Goal: Transaction & Acquisition: Purchase product/service

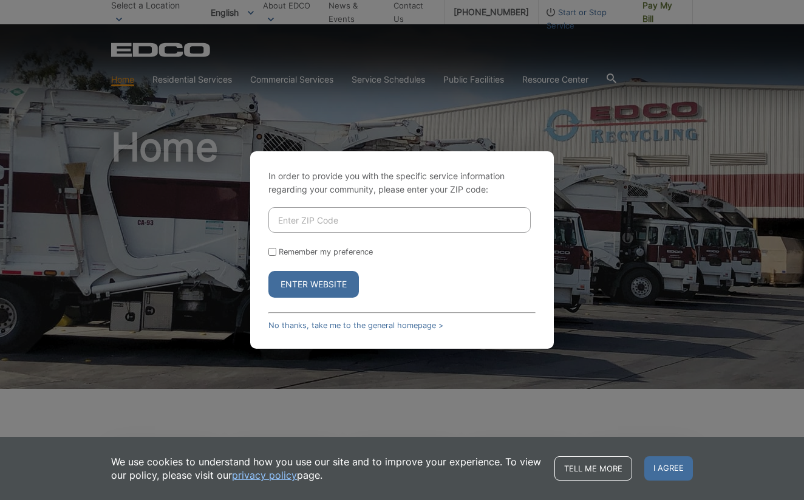
click at [295, 213] on input "Enter ZIP Code" at bounding box center [399, 220] width 262 height 26
type input "92021"
click at [273, 251] on input "Remember my preference" at bounding box center [272, 252] width 8 height 8
checkbox input "true"
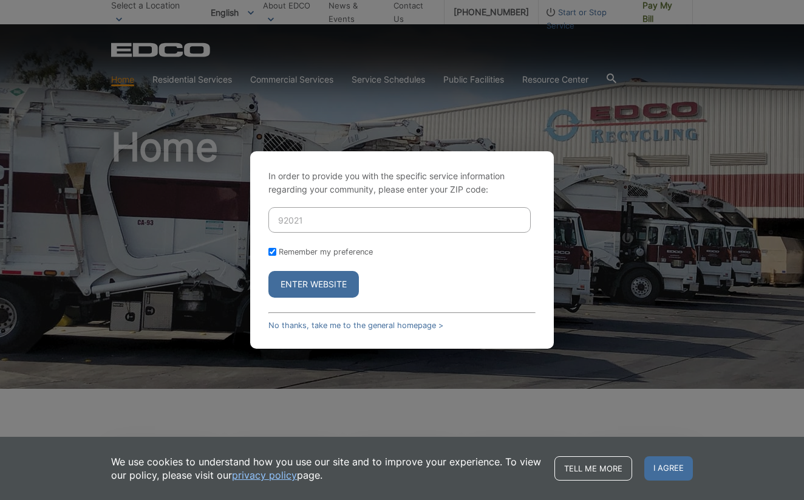
click at [300, 282] on button "Enter Website" at bounding box center [313, 284] width 90 height 27
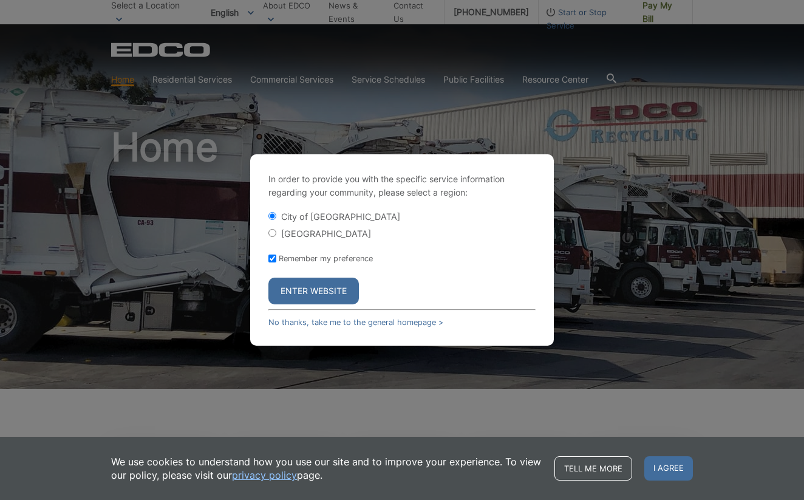
click at [304, 295] on button "Enter Website" at bounding box center [313, 291] width 90 height 27
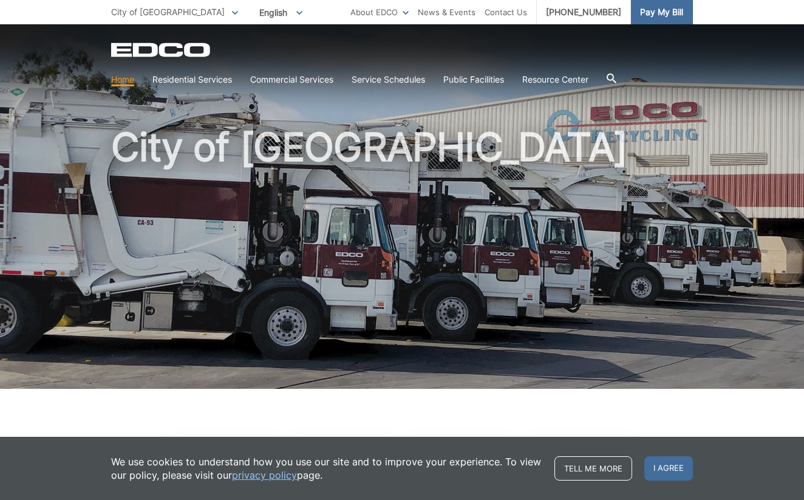
click at [649, 16] on span "Pay My Bill" at bounding box center [661, 11] width 43 height 13
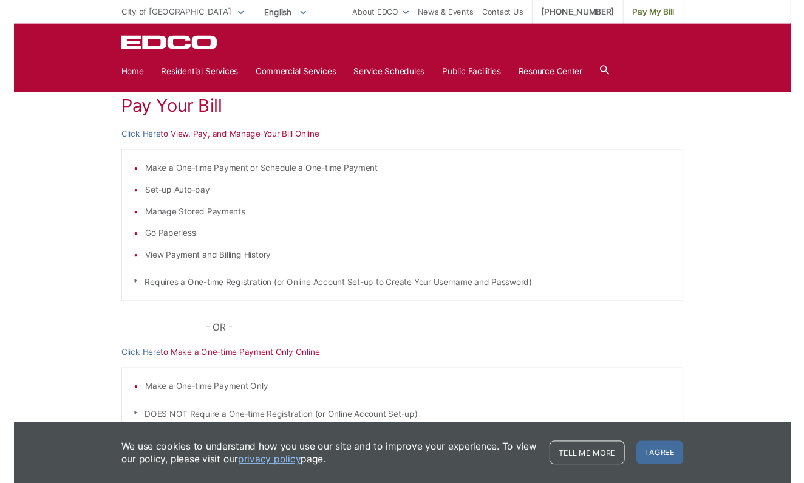
scroll to position [173, 0]
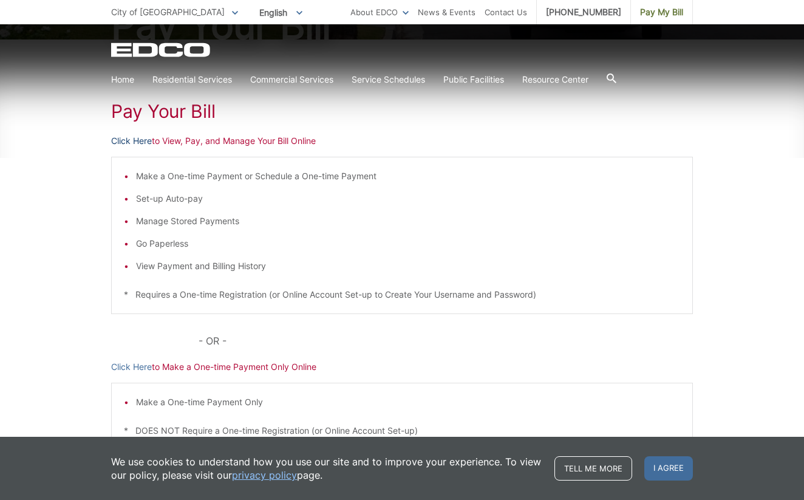
click at [134, 140] on link "Click Here" at bounding box center [131, 140] width 41 height 13
